Goal: Transaction & Acquisition: Purchase product/service

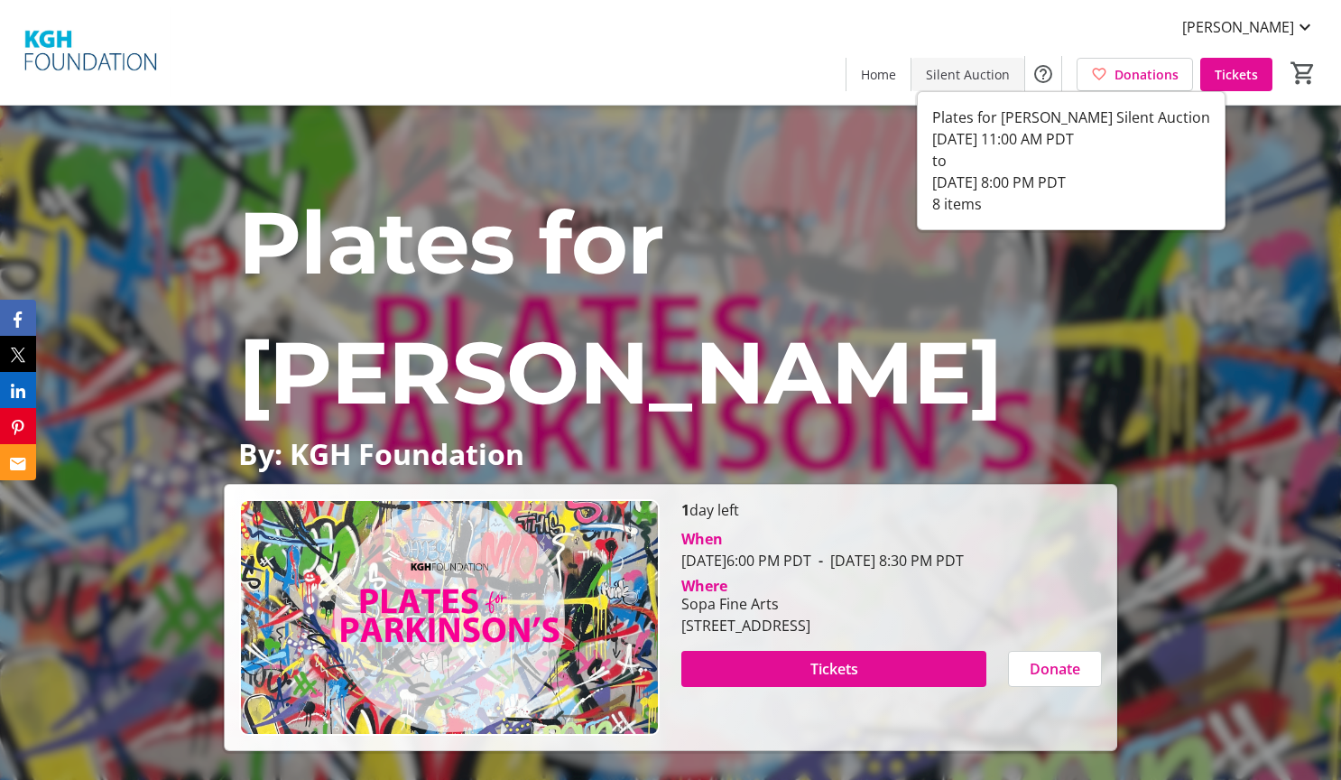
click at [941, 68] on span "Silent Auction" at bounding box center [968, 74] width 84 height 19
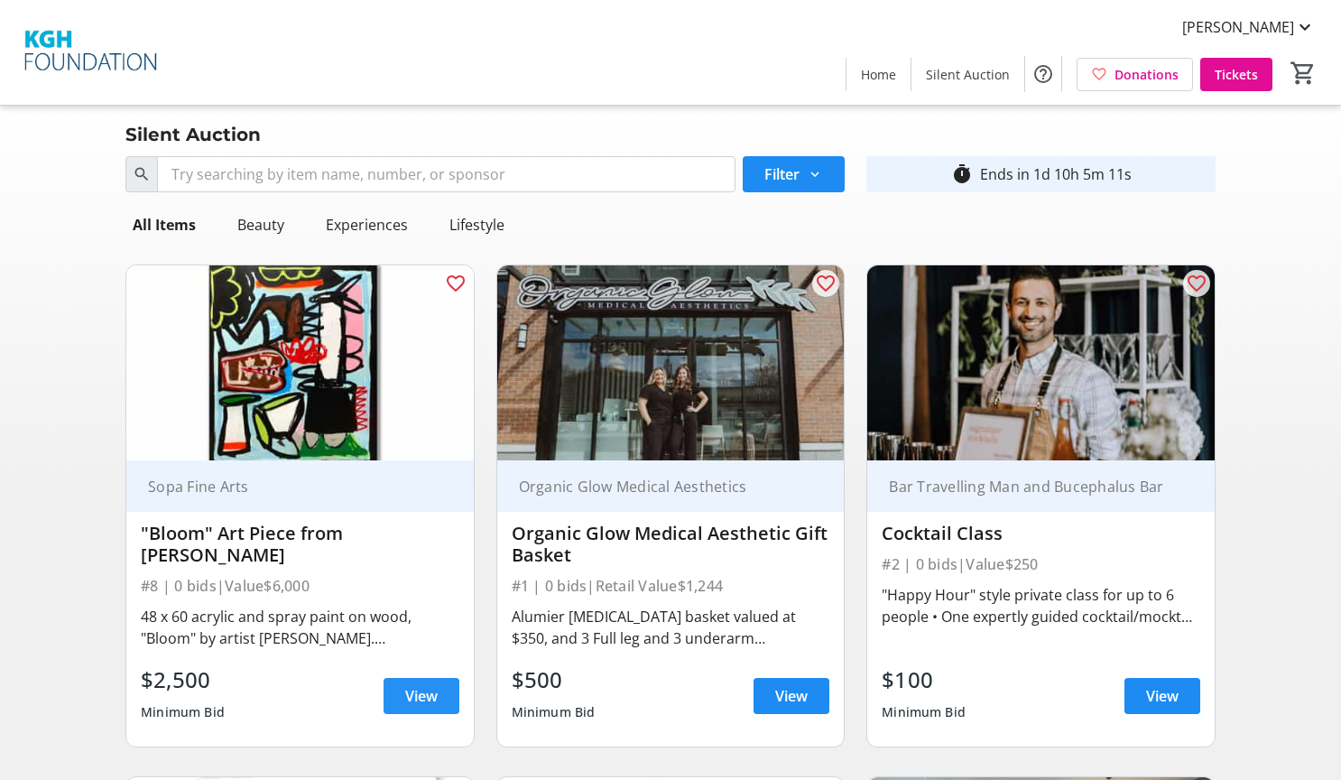
click at [408, 693] on span "View" at bounding box center [421, 696] width 32 height 22
drag, startPoint x: 448, startPoint y: 134, endPoint x: 412, endPoint y: 135, distance: 36.1
click at [448, 134] on div "Silent Auction" at bounding box center [671, 134] width 1112 height 29
